Goal: Information Seeking & Learning: Find specific fact

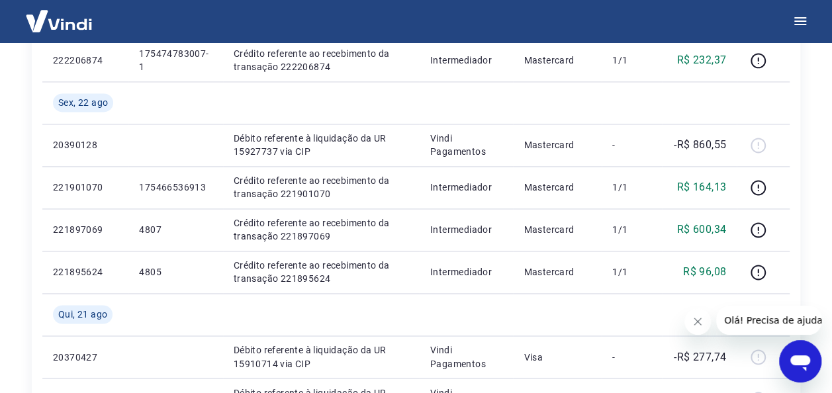
scroll to position [910, 0]
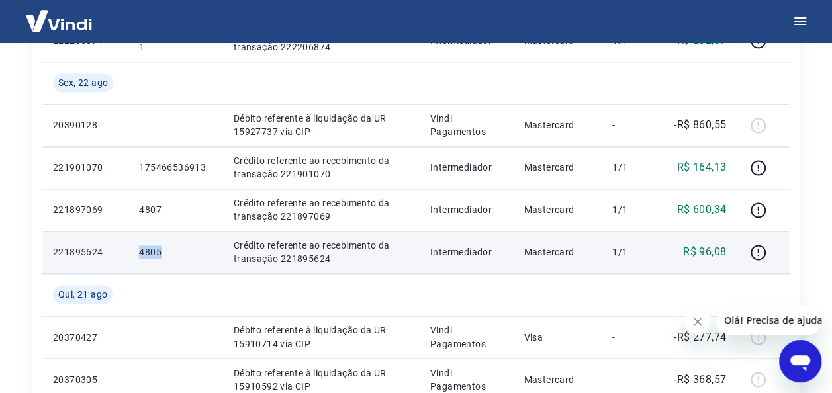
drag, startPoint x: 168, startPoint y: 252, endPoint x: 136, endPoint y: 252, distance: 31.1
click at [136, 252] on td "4805" at bounding box center [175, 252] width 94 height 42
copy p "4805"
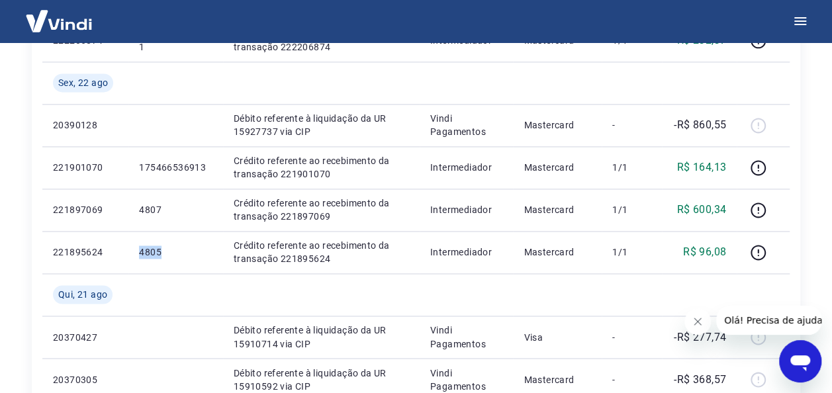
copy p "4805"
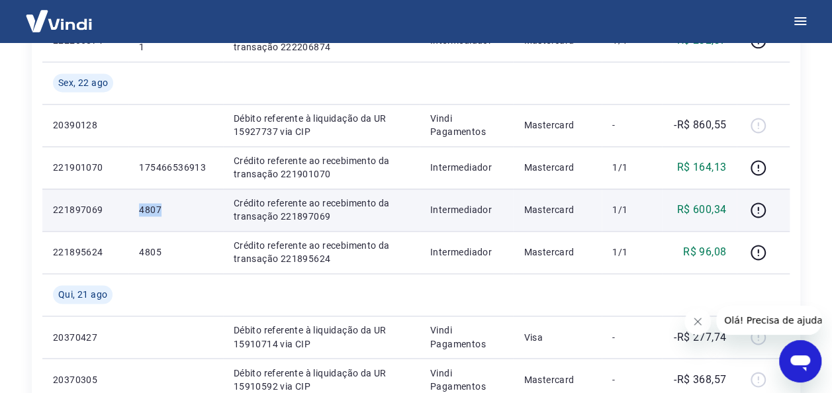
drag, startPoint x: 168, startPoint y: 205, endPoint x: 135, endPoint y: 207, distance: 33.2
click at [135, 207] on td "4807" at bounding box center [175, 210] width 94 height 42
copy p "4807"
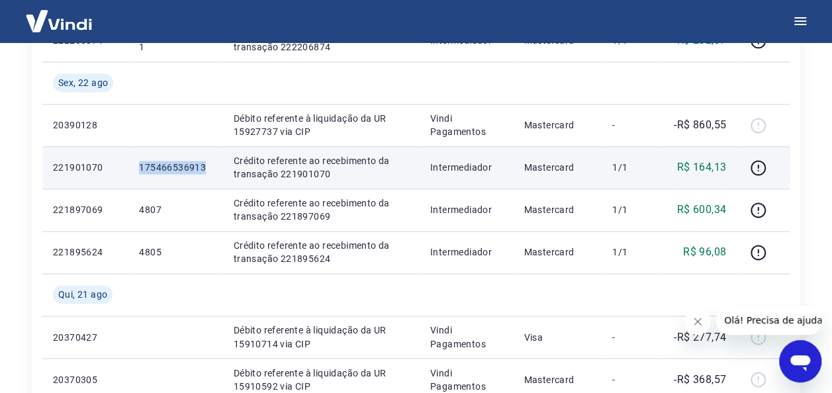
drag, startPoint x: 209, startPoint y: 171, endPoint x: 139, endPoint y: 174, distance: 70.3
click at [139, 174] on td "175466536913" at bounding box center [175, 167] width 94 height 42
copy p "175466536913"
